Goal: Information Seeking & Learning: Learn about a topic

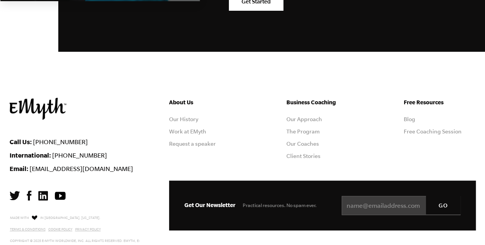
scroll to position [1508, 0]
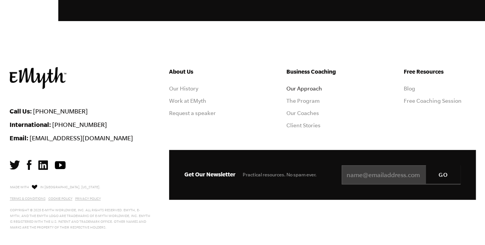
click at [303, 87] on link "Our Approach" at bounding box center [304, 88] width 36 height 6
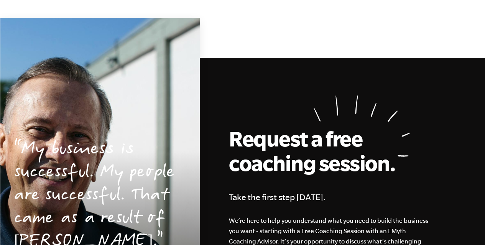
scroll to position [2216, 0]
